Goal: Information Seeking & Learning: Learn about a topic

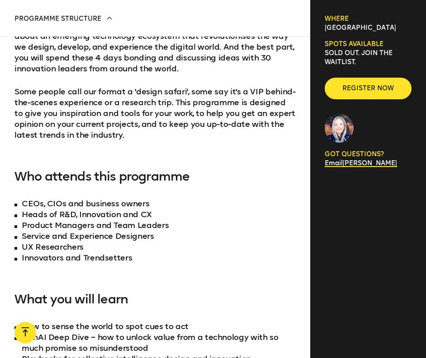
scroll to position [579, 0]
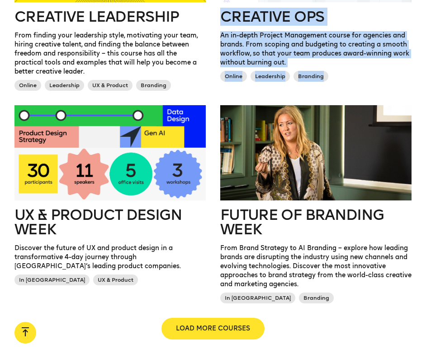
scroll to position [775, 0]
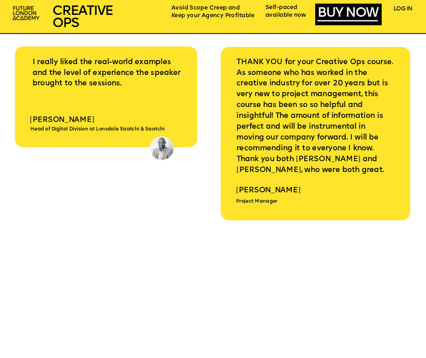
scroll to position [2206, 0]
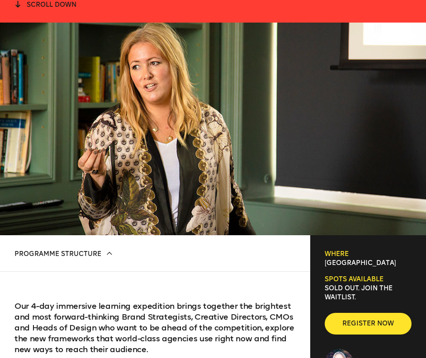
scroll to position [164, 0]
